Goal: Task Accomplishment & Management: Complete application form

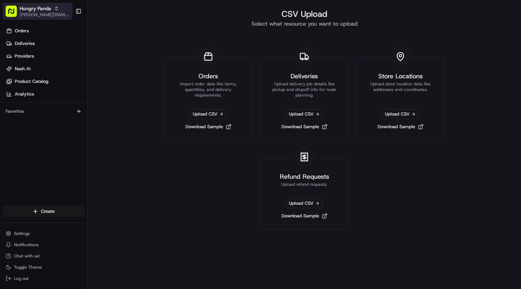
click at [48, 8] on span "Hungry Panda" at bounding box center [36, 8] width 32 height 7
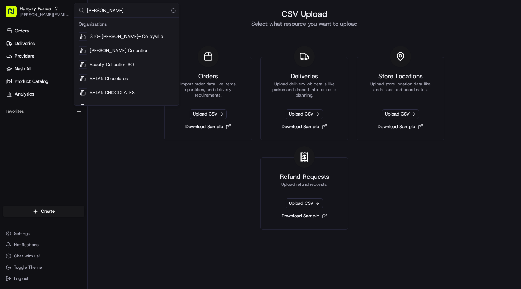
type input "coles"
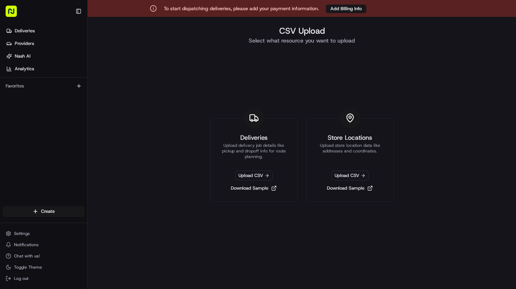
click at [166, 92] on div "CSV Upload Select what resource you want to upload Deliveries Upload delivery j…" at bounding box center [302, 161] width 428 height 289
click at [38, 14] on button "button" at bounding box center [38, 11] width 70 height 17
drag, startPoint x: 19, startPoint y: 11, endPoint x: 14, endPoint y: 15, distance: 6.0
click at [17, 12] on button "button" at bounding box center [38, 11] width 70 height 17
click at [80, 8] on button "Toggle Sidebar" at bounding box center [79, 11] width 12 height 12
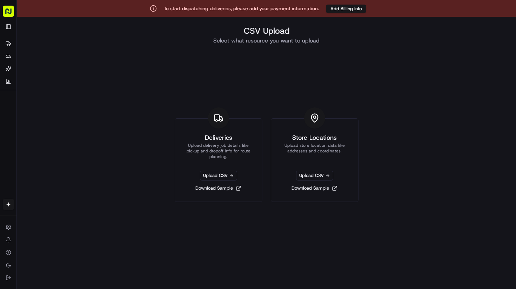
click at [13, 11] on rect "button" at bounding box center [8, 11] width 11 height 11
click at [11, 12] on rect "button" at bounding box center [8, 11] width 11 height 11
click at [23, 12] on div "To start dispatching deliveries, please add your payment information. Add Billi…" at bounding box center [258, 8] width 516 height 17
click at [341, 10] on button "Add Billing Info" at bounding box center [346, 9] width 40 height 8
